Goal: Task Accomplishment & Management: Manage account settings

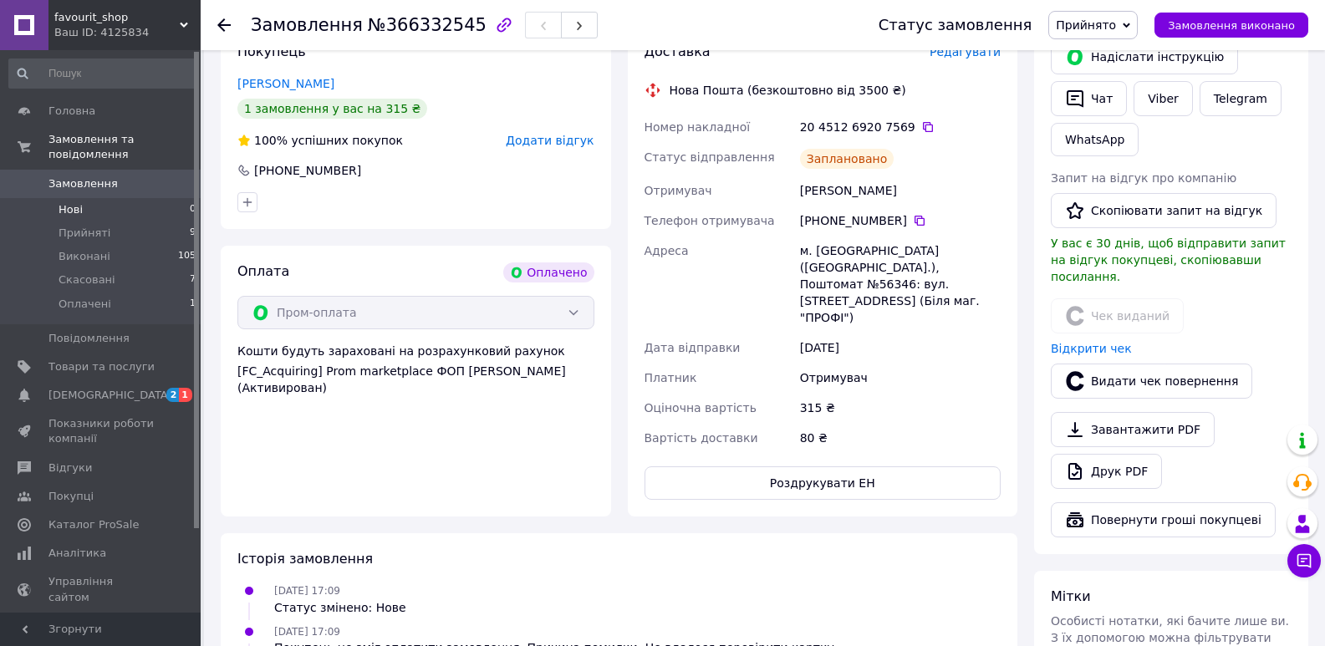
scroll to position [380, 0]
click at [114, 292] on li "Оплачені 1" at bounding box center [103, 308] width 206 height 32
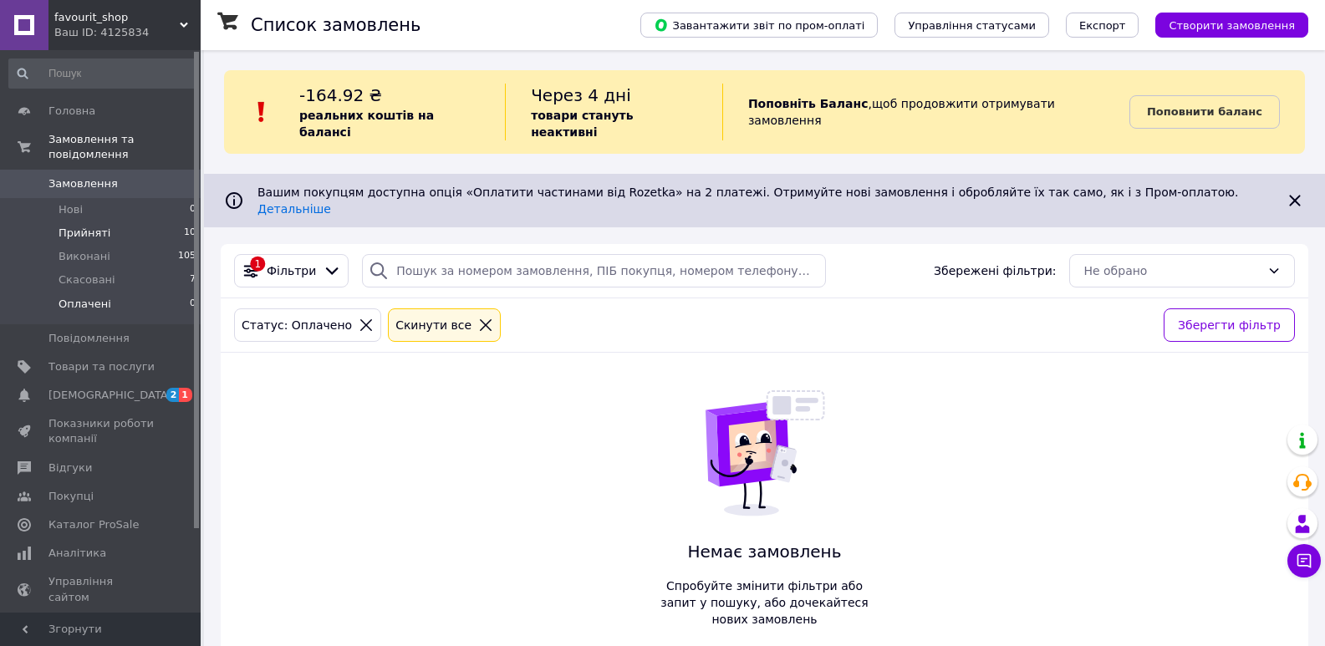
click at [138, 221] on li "Прийняті 10" at bounding box center [103, 232] width 206 height 23
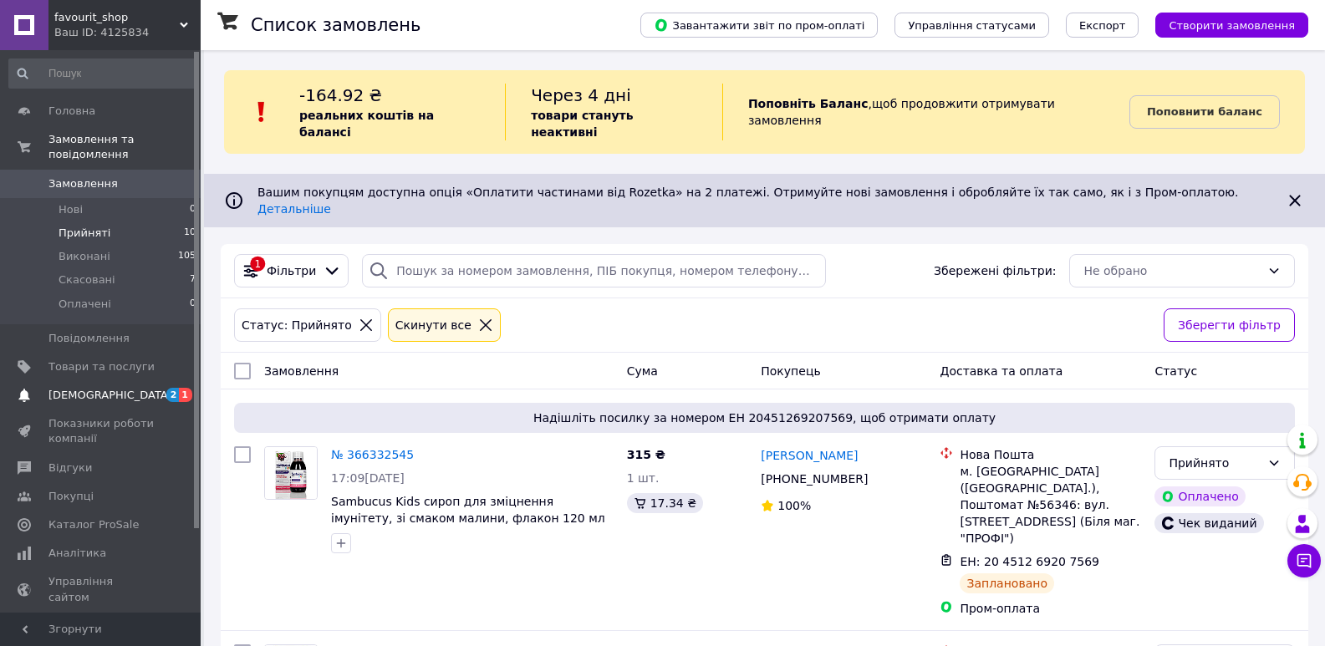
click at [136, 388] on span "[DEMOGRAPHIC_DATA]" at bounding box center [101, 395] width 106 height 15
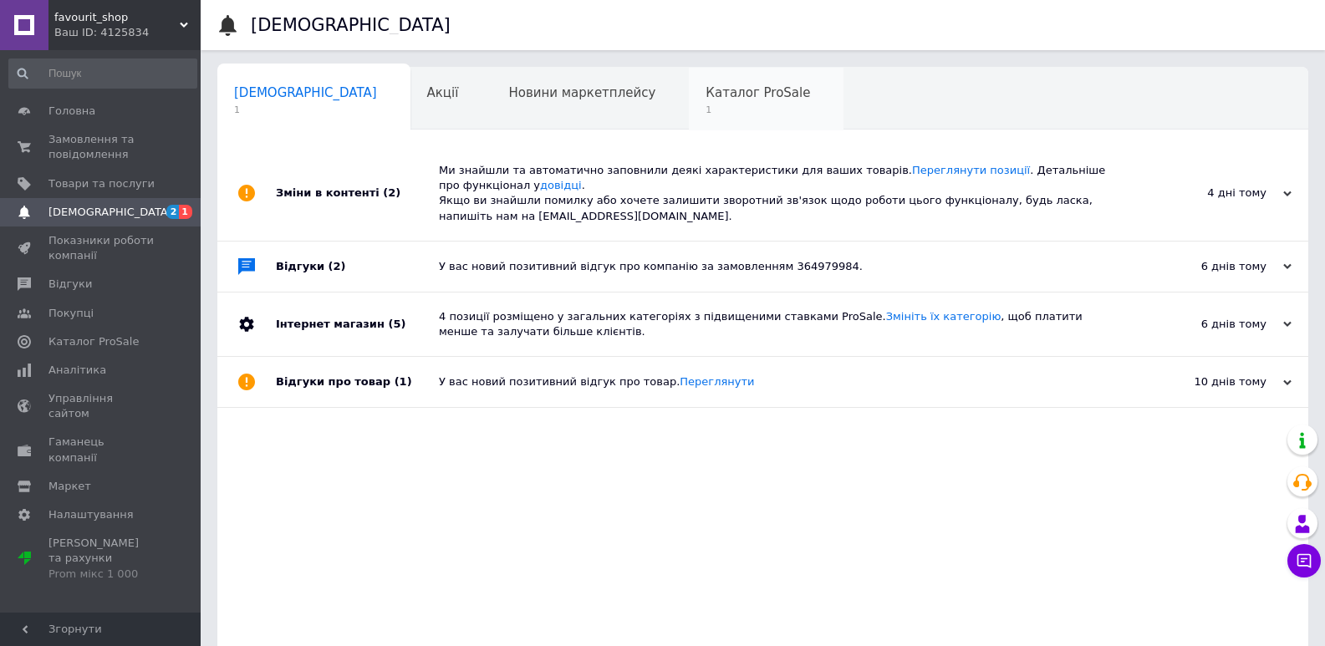
click at [705, 85] on span "Каталог ProSale" at bounding box center [757, 92] width 104 height 15
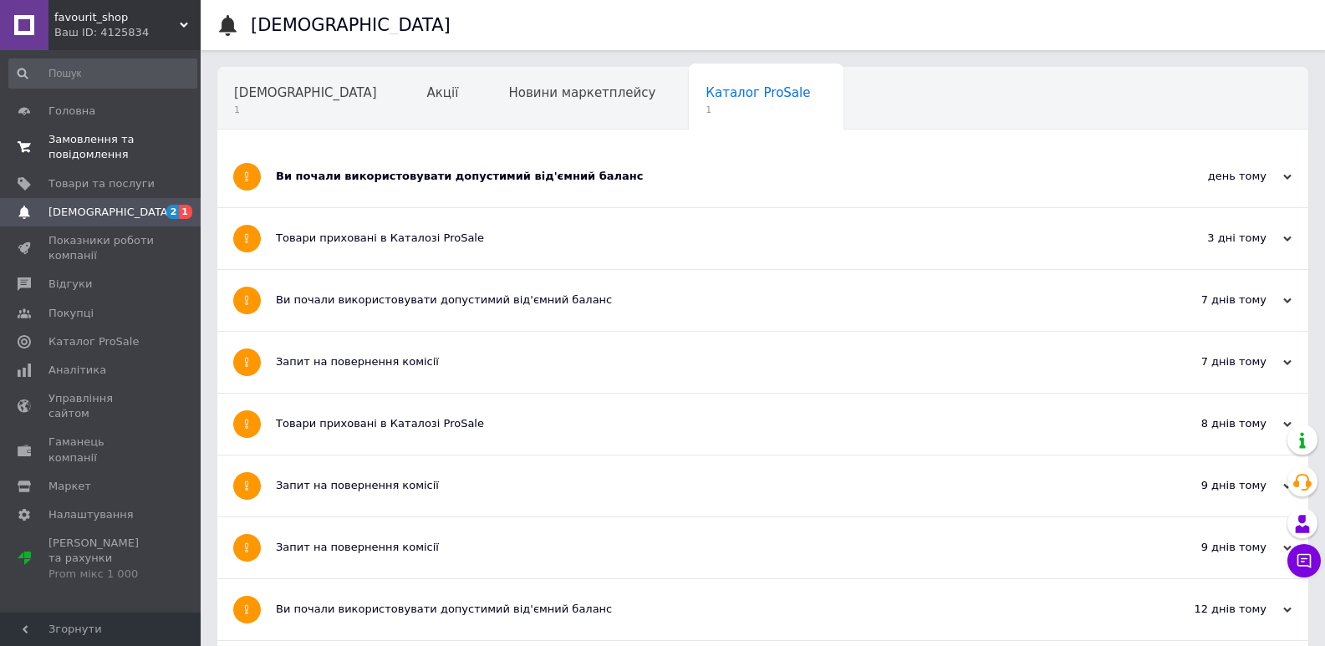
click at [79, 132] on span "Замовлення та повідомлення" at bounding box center [101, 147] width 106 height 30
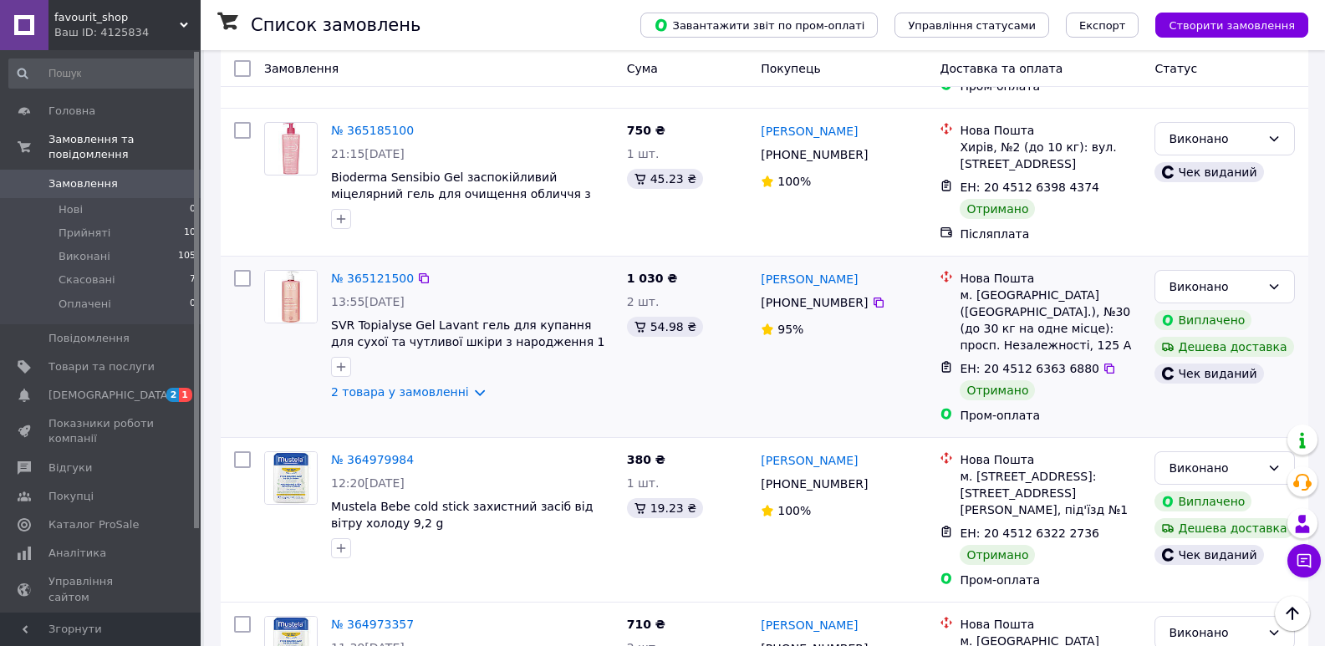
scroll to position [3023, 0]
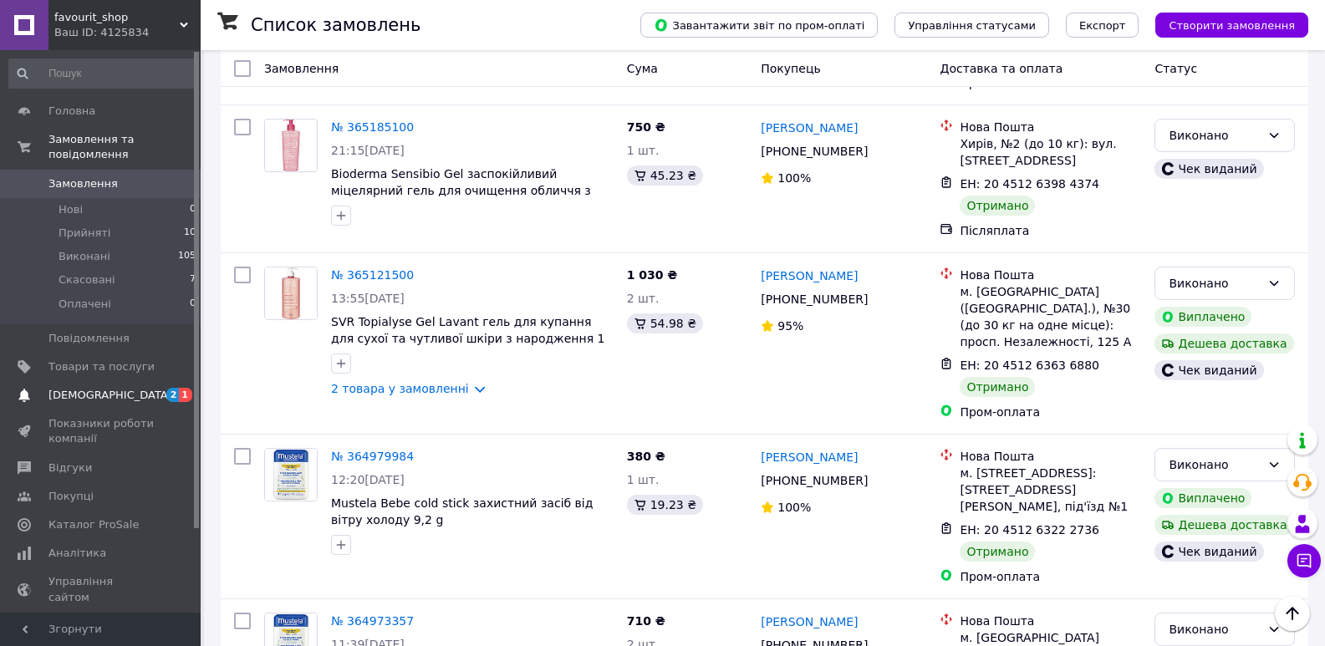
click at [110, 388] on span "[DEMOGRAPHIC_DATA]" at bounding box center [101, 395] width 106 height 15
